Goal: Task Accomplishment & Management: Manage account settings

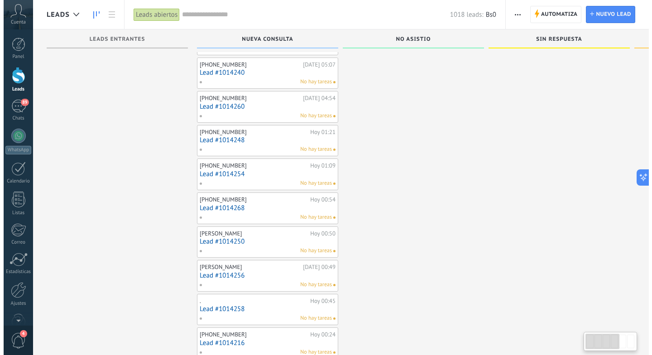
scroll to position [8, 0]
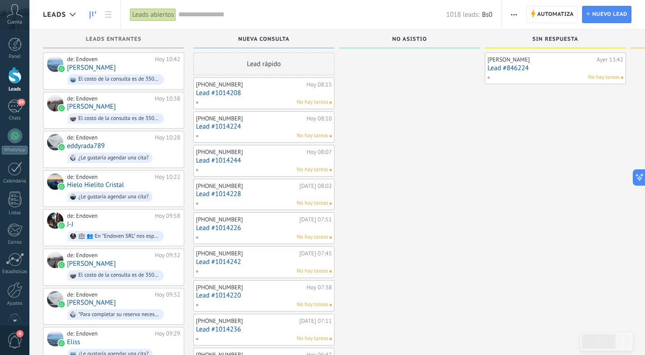
click at [226, 94] on link "Lead #1014208" at bounding box center [264, 93] width 136 height 8
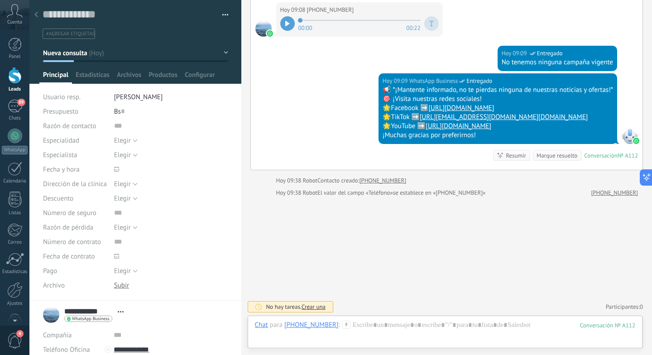
scroll to position [465, 0]
click at [17, 81] on div at bounding box center [15, 75] width 14 height 17
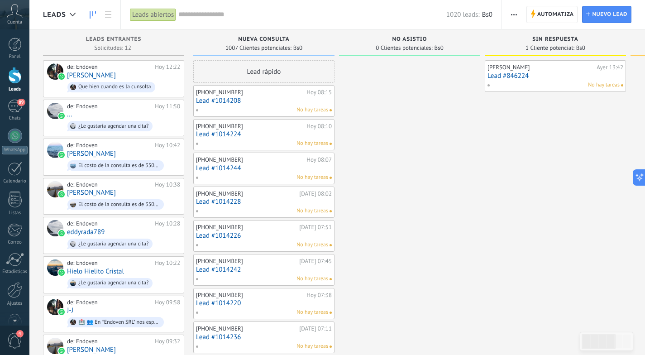
click at [510, 75] on link "Lead #846224" at bounding box center [555, 76] width 136 height 8
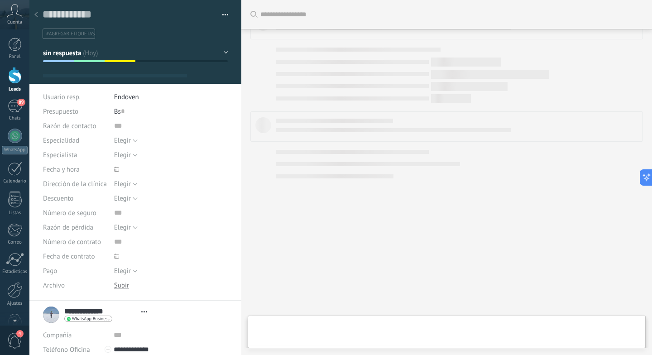
type textarea "**********"
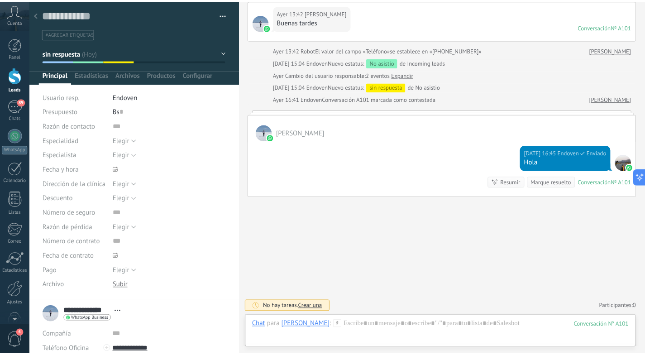
scroll to position [67, 0]
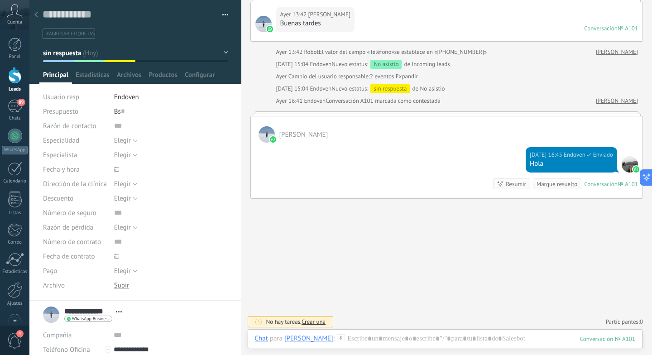
click at [8, 78] on div at bounding box center [15, 75] width 14 height 17
